Goal: Communication & Community: Answer question/provide support

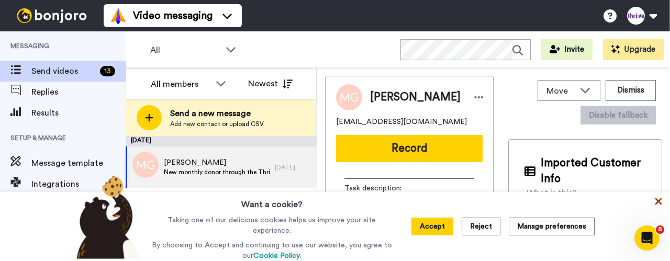
click at [659, 204] on icon at bounding box center [659, 201] width 7 height 7
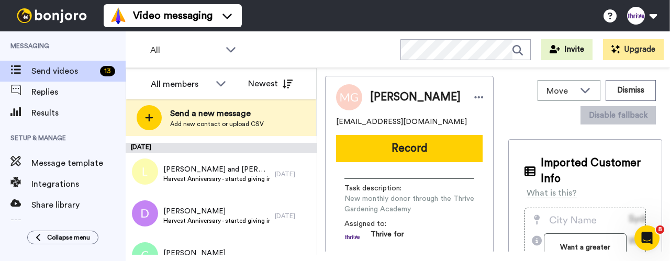
scroll to position [90, 0]
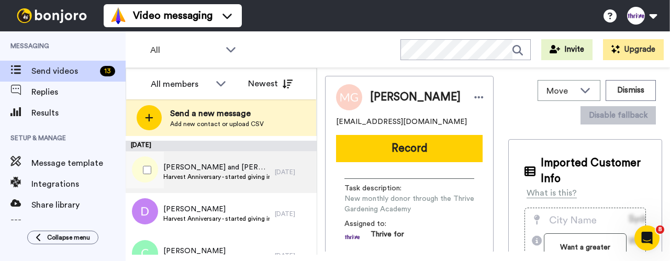
click at [220, 171] on span "Lerryn and Eddie and Allanah Dejong" at bounding box center [216, 167] width 106 height 10
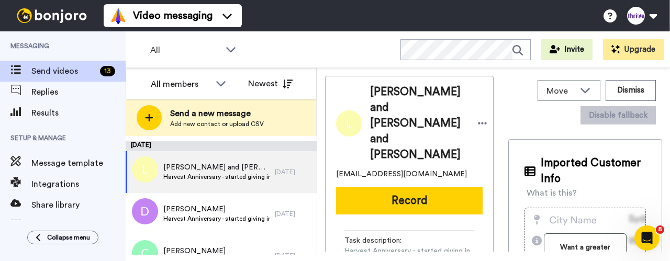
scroll to position [18, 0]
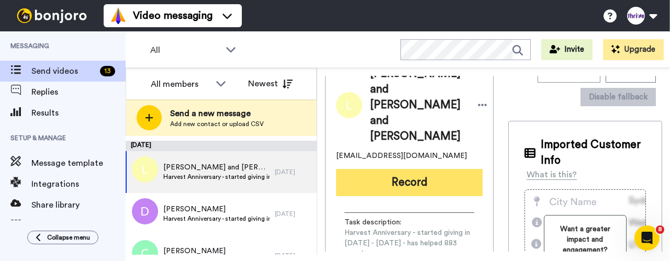
click at [396, 169] on button "Record" at bounding box center [409, 182] width 147 height 27
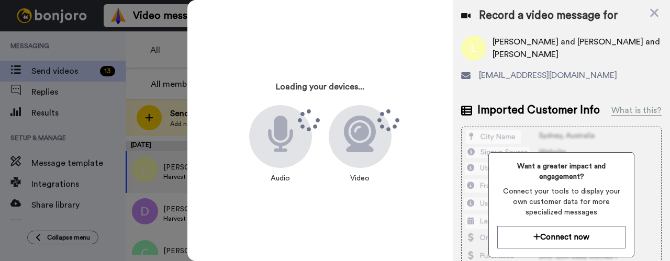
click at [387, 47] on div "Loading your devices... Audio Video" at bounding box center [321, 130] width 262 height 245
click at [391, 35] on div "Loading your devices... Audio Video" at bounding box center [321, 130] width 262 height 245
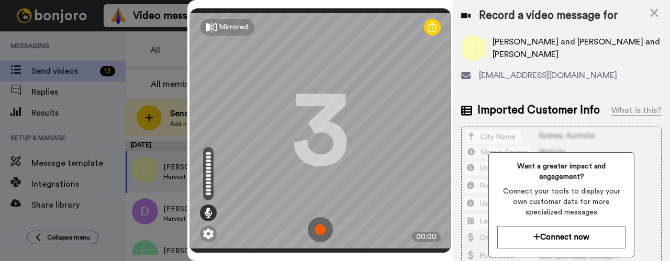
click at [314, 217] on img at bounding box center [320, 229] width 25 height 25
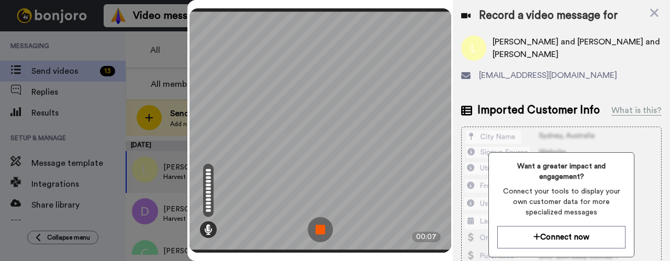
click at [323, 221] on img at bounding box center [320, 229] width 25 height 25
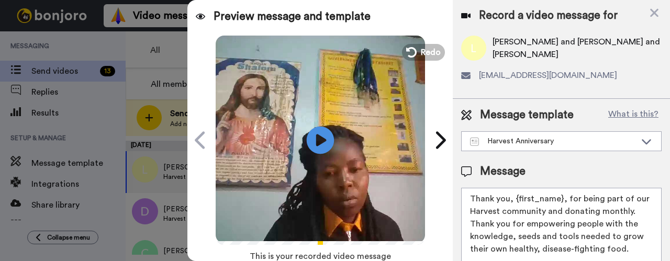
click at [317, 139] on icon "Play/Pause" at bounding box center [321, 140] width 28 height 50
click at [420, 48] on span "Redo" at bounding box center [431, 52] width 22 height 14
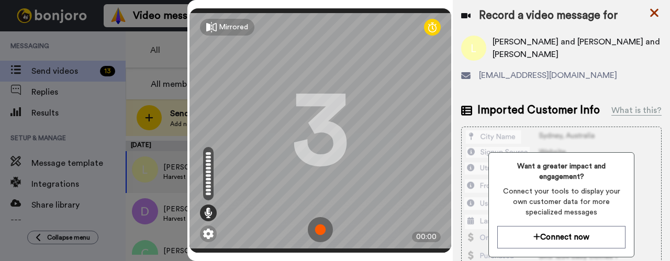
click at [653, 13] on icon at bounding box center [654, 13] width 8 height 8
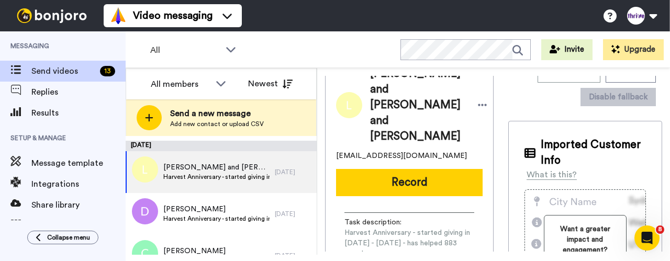
scroll to position [0, 0]
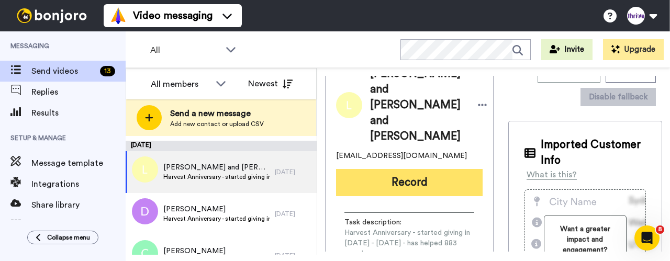
click at [394, 169] on button "Record" at bounding box center [409, 182] width 147 height 27
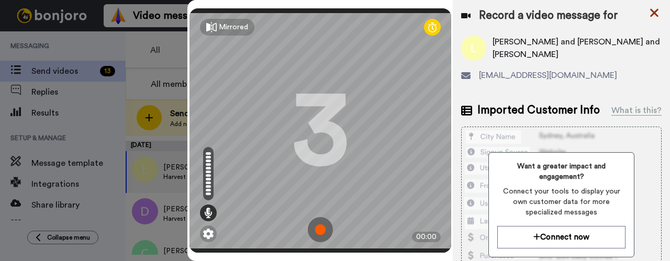
click at [654, 12] on icon at bounding box center [654, 13] width 8 height 8
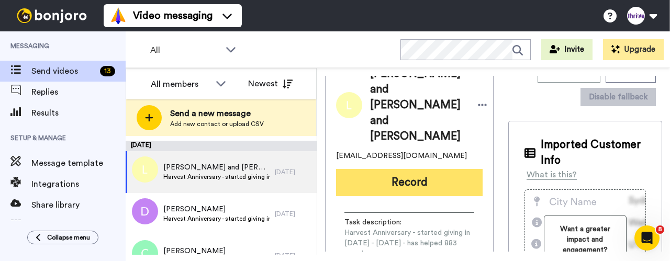
click at [393, 169] on button "Record" at bounding box center [409, 182] width 147 height 27
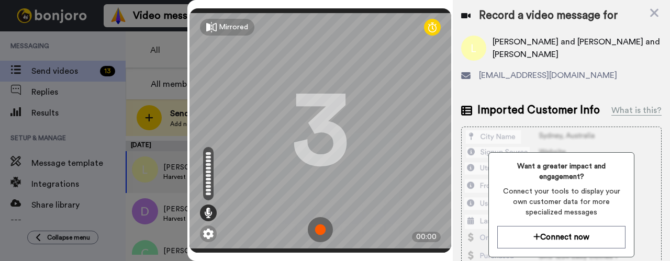
click at [316, 217] on img at bounding box center [320, 229] width 25 height 25
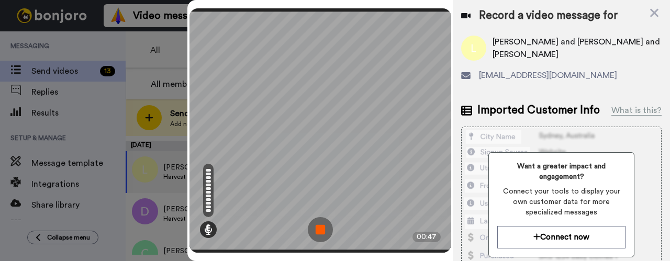
click at [320, 219] on img at bounding box center [320, 229] width 25 height 25
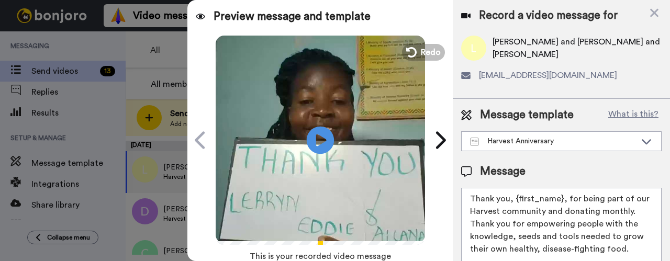
click at [315, 140] on icon "Play/Pause" at bounding box center [321, 140] width 28 height 50
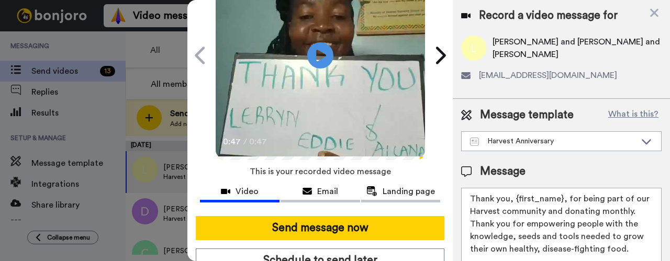
scroll to position [139, 0]
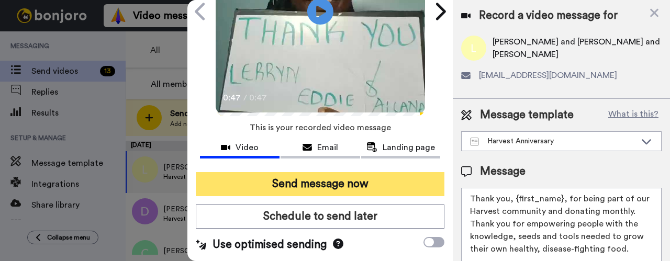
click at [315, 172] on button "Send message now" at bounding box center [320, 184] width 249 height 24
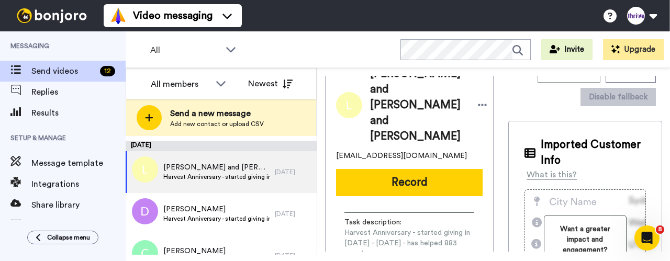
scroll to position [0, 0]
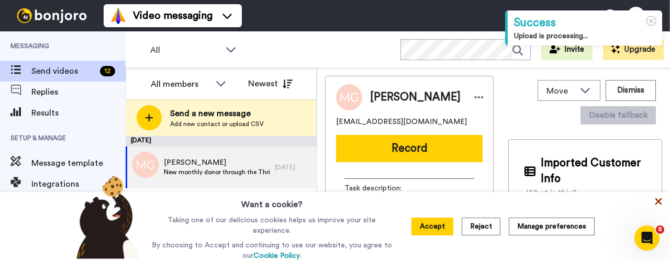
click at [658, 203] on icon at bounding box center [659, 201] width 7 height 7
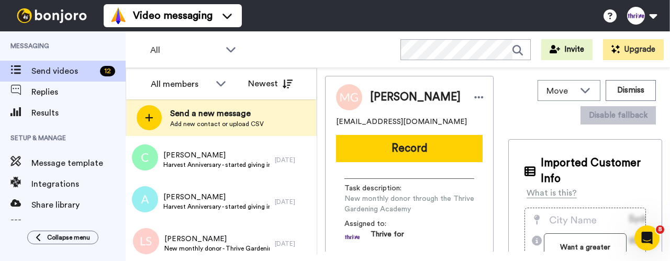
scroll to position [120, 0]
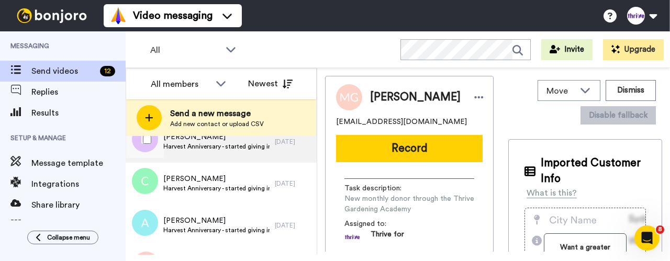
click at [217, 143] on span "Harvest Anniversary - started giving in [DATE] - [DATE] - has helped 18 people" at bounding box center [216, 146] width 106 height 8
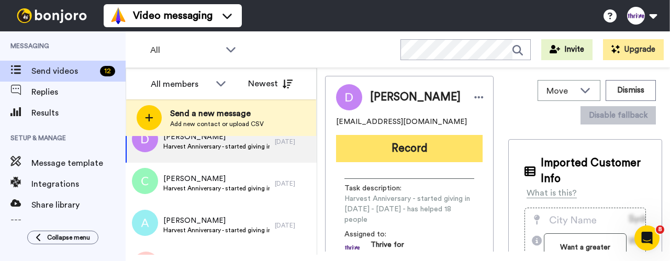
click at [404, 153] on button "Record" at bounding box center [409, 148] width 147 height 27
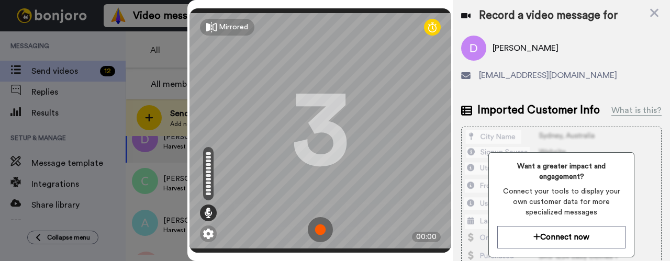
click at [316, 217] on img at bounding box center [320, 229] width 25 height 25
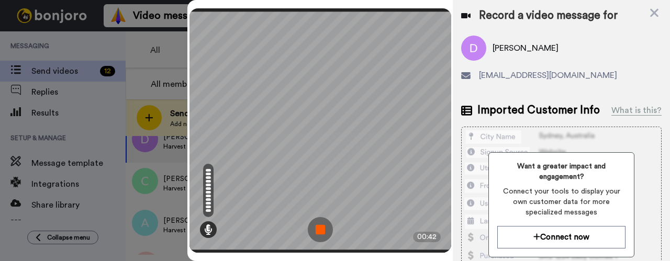
click at [323, 219] on img at bounding box center [320, 229] width 25 height 25
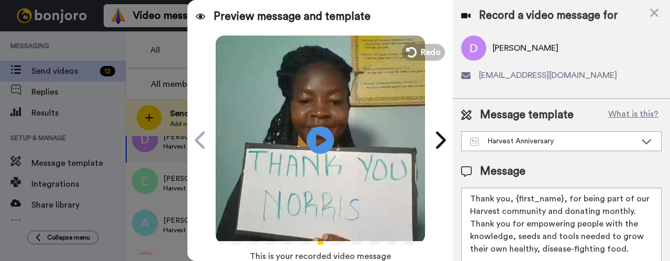
click at [318, 137] on icon "Play/Pause" at bounding box center [321, 140] width 28 height 50
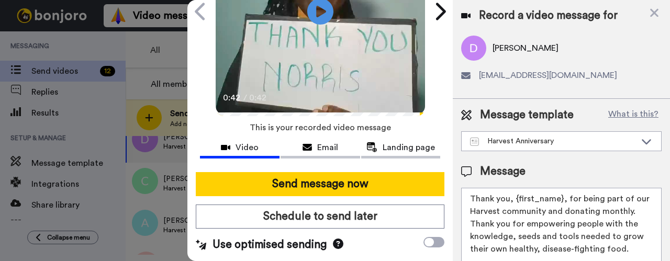
scroll to position [141, 0]
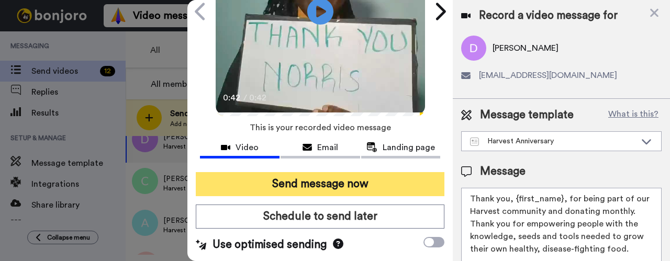
click at [326, 172] on button "Send message now" at bounding box center [320, 184] width 249 height 24
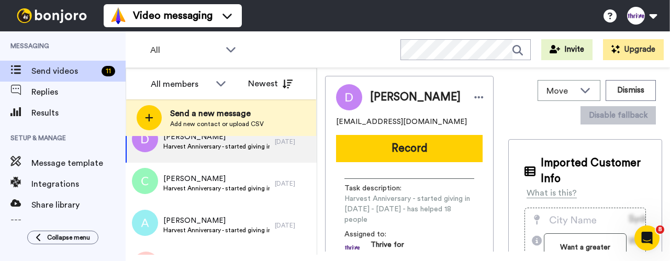
scroll to position [0, 0]
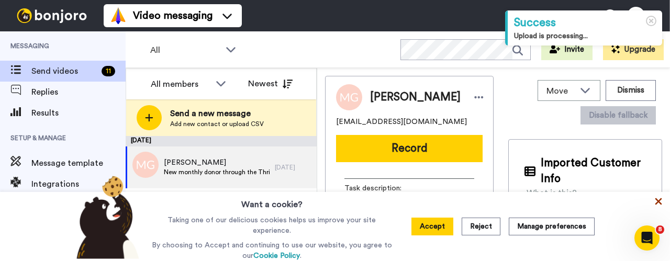
click at [658, 200] on icon at bounding box center [658, 201] width 10 height 10
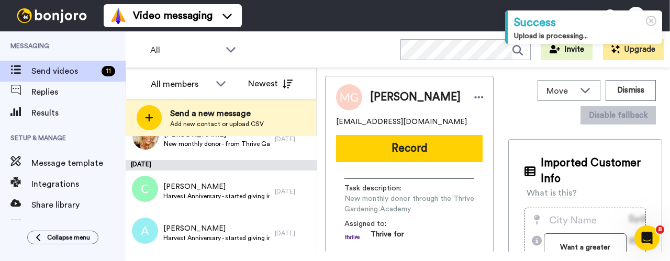
scroll to position [64, 0]
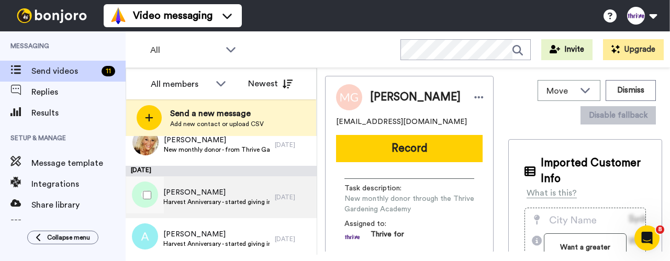
click at [192, 196] on span "[PERSON_NAME]" at bounding box center [216, 192] width 106 height 10
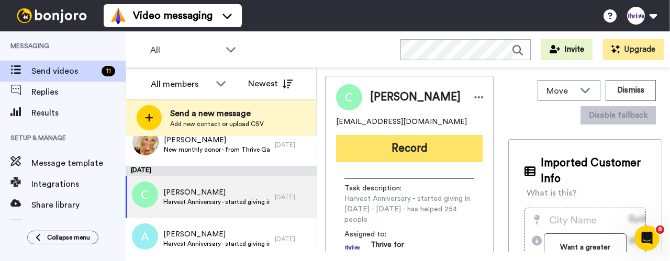
click at [409, 154] on button "Record" at bounding box center [409, 148] width 147 height 27
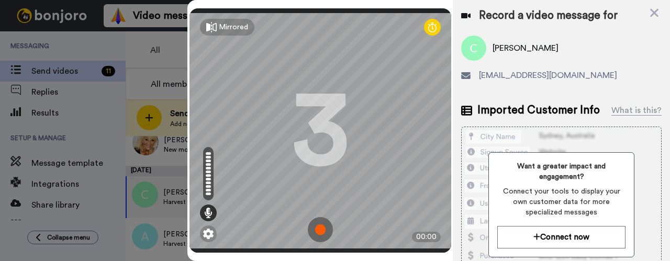
click at [317, 217] on img at bounding box center [320, 229] width 25 height 25
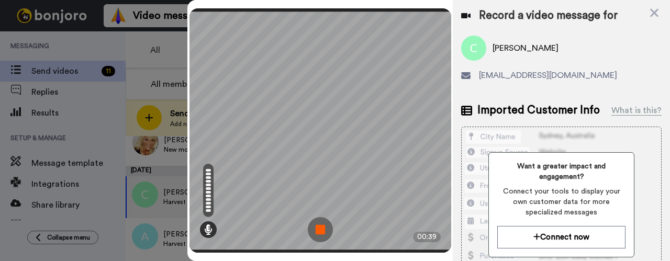
click at [320, 223] on img at bounding box center [320, 229] width 25 height 25
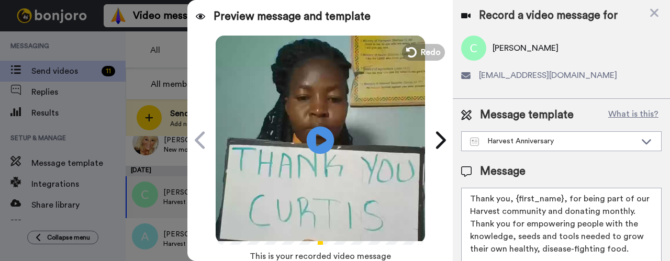
click at [319, 138] on icon "Play/Pause" at bounding box center [321, 140] width 28 height 50
click at [412, 47] on icon at bounding box center [411, 53] width 12 height 12
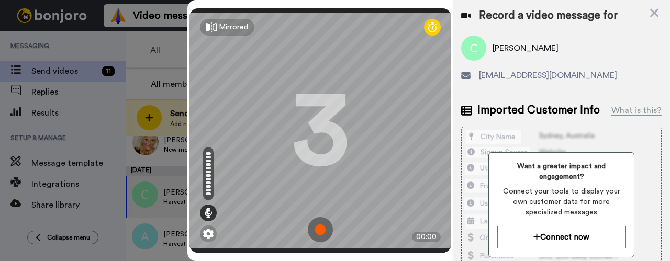
click at [318, 217] on img at bounding box center [320, 229] width 25 height 25
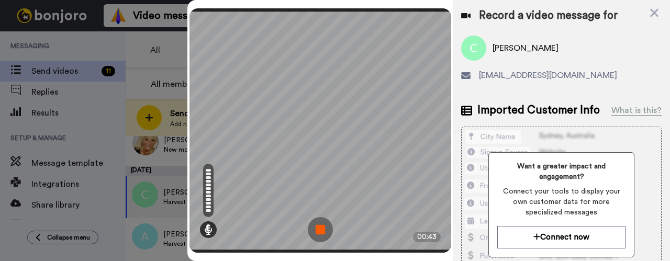
click at [319, 220] on img at bounding box center [320, 229] width 25 height 25
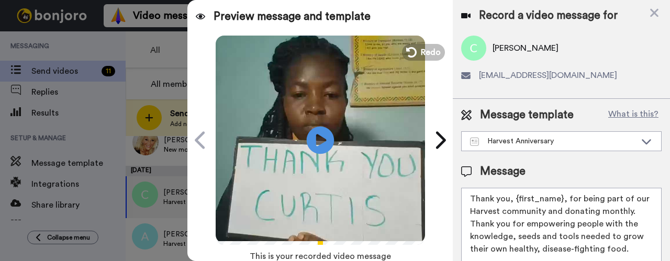
click at [316, 137] on icon "Play/Pause" at bounding box center [321, 140] width 28 height 50
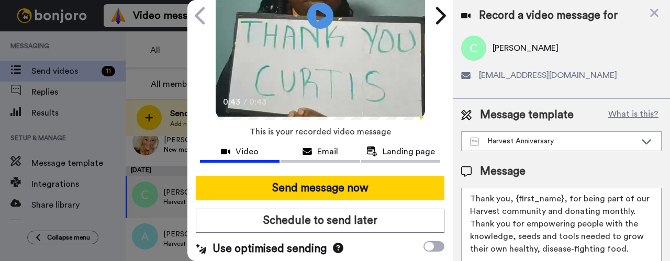
scroll to position [126, 0]
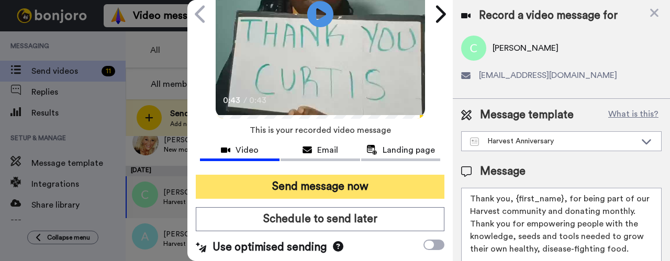
click at [339, 184] on button "Send message now" at bounding box center [320, 187] width 249 height 24
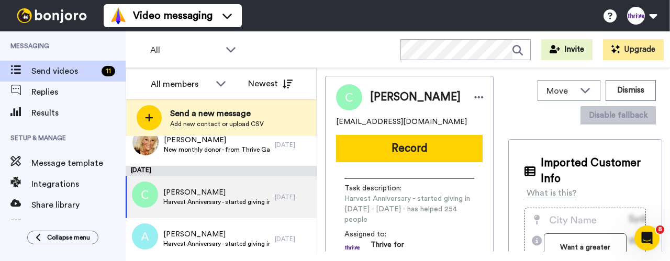
scroll to position [0, 0]
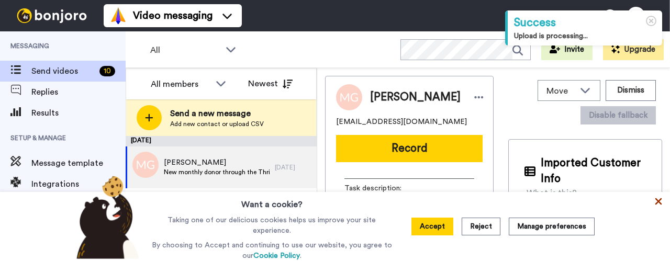
click at [658, 202] on icon at bounding box center [659, 201] width 7 height 7
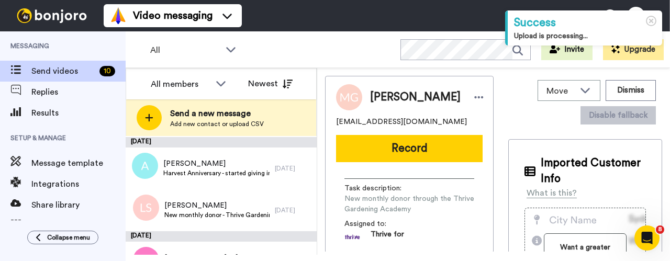
scroll to position [95, 0]
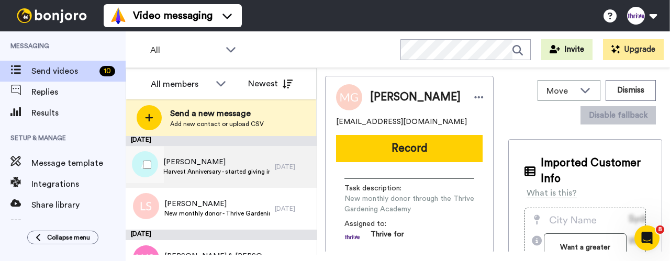
click at [229, 164] on span "[PERSON_NAME]" at bounding box center [216, 162] width 106 height 10
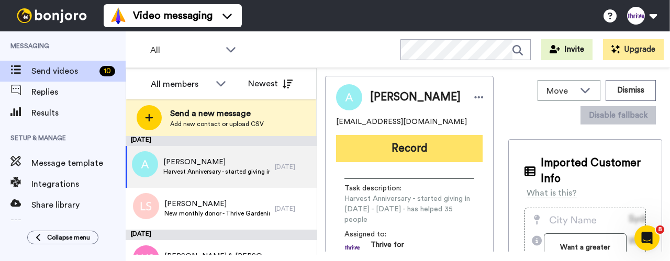
click at [402, 152] on button "Record" at bounding box center [409, 148] width 147 height 27
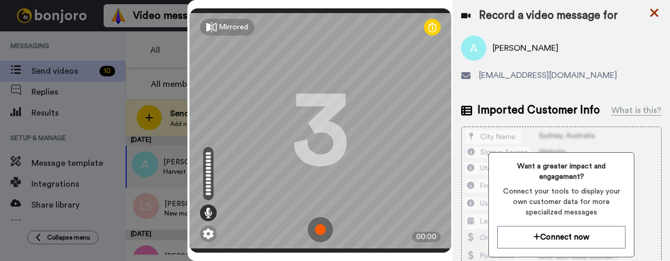
click at [652, 14] on icon at bounding box center [654, 13] width 8 height 8
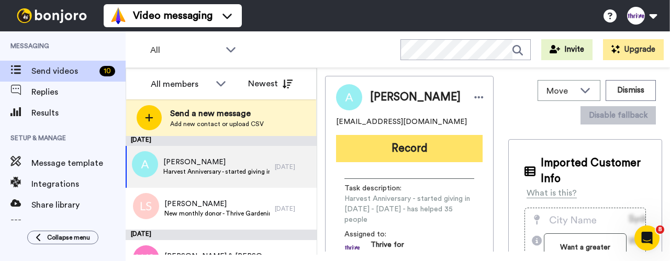
click at [417, 151] on button "Record" at bounding box center [409, 148] width 147 height 27
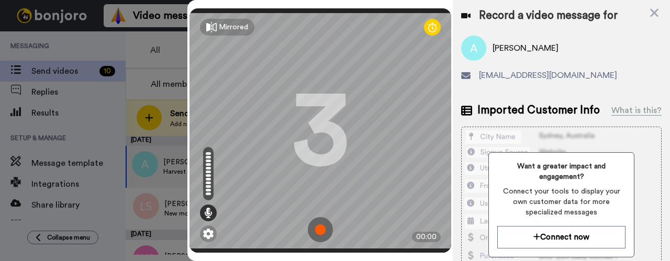
click at [316, 217] on img at bounding box center [320, 229] width 25 height 25
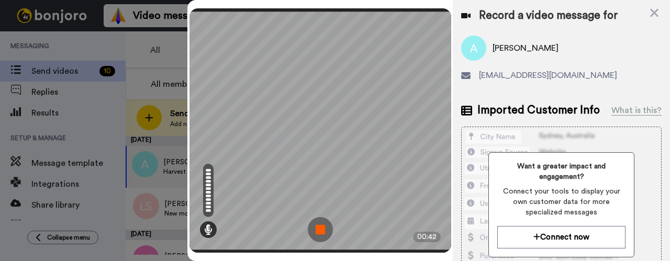
click at [319, 220] on img at bounding box center [320, 229] width 25 height 25
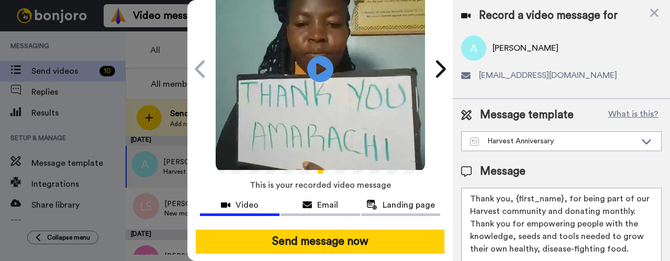
scroll to position [75, 0]
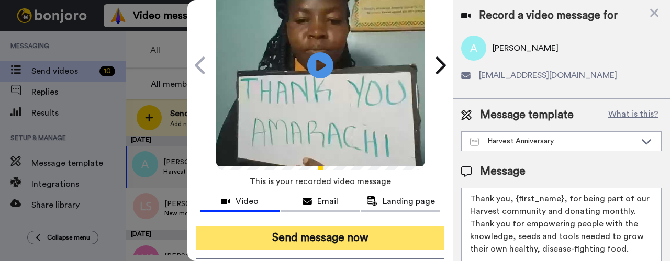
click at [312, 234] on button "Send message now" at bounding box center [320, 238] width 249 height 24
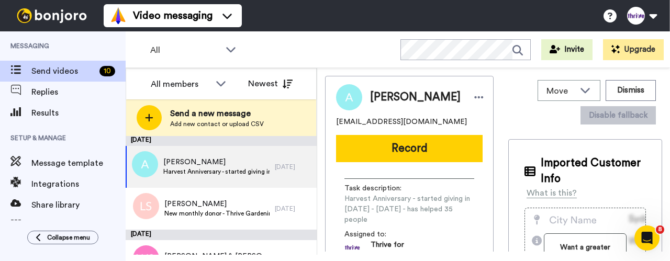
scroll to position [0, 0]
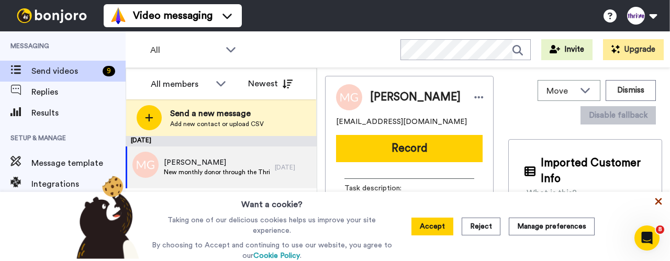
click at [659, 201] on icon at bounding box center [658, 201] width 10 height 10
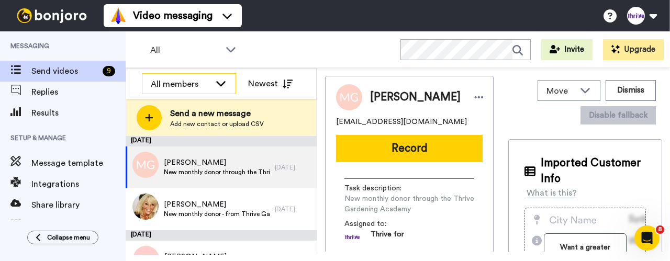
click at [221, 78] on icon at bounding box center [221, 83] width 13 height 10
click at [226, 80] on icon at bounding box center [221, 83] width 13 height 10
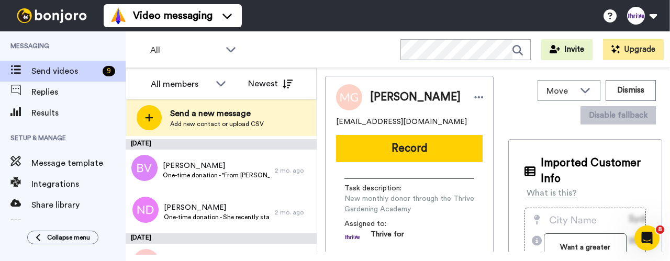
scroll to position [320, 0]
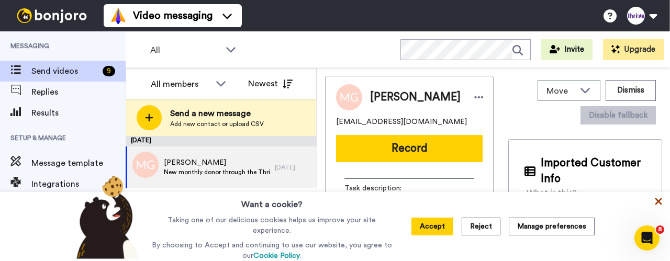
click at [661, 202] on icon at bounding box center [659, 201] width 7 height 7
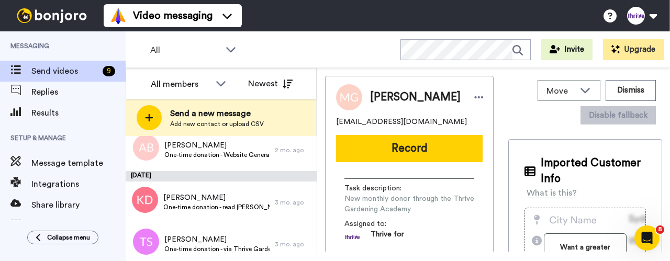
scroll to position [320, 0]
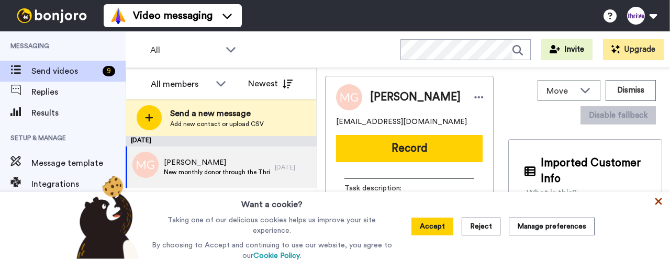
click at [659, 203] on icon at bounding box center [659, 201] width 7 height 7
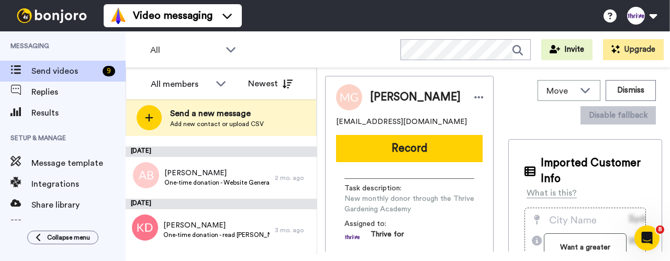
scroll to position [320, 0]
